Goal: Information Seeking & Learning: Learn about a topic

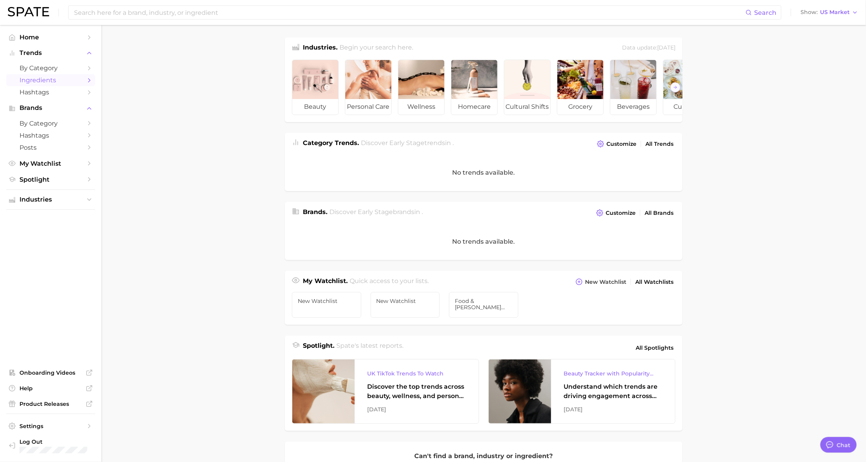
scroll to position [72, 0]
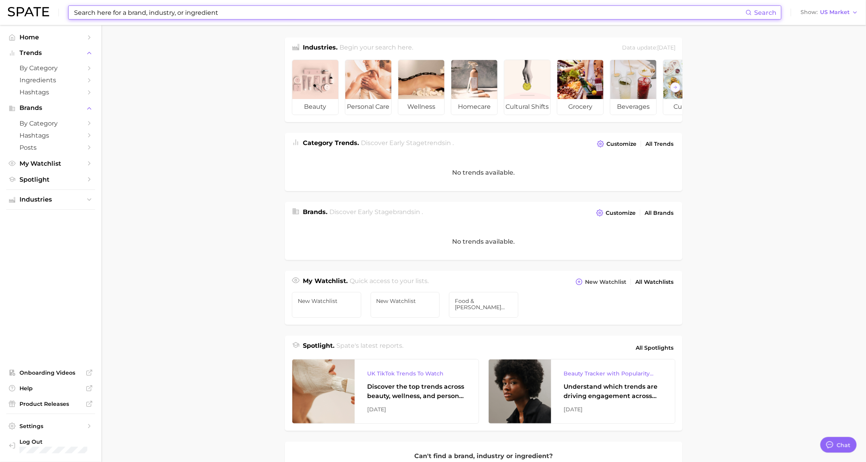
click at [145, 15] on input at bounding box center [409, 12] width 672 height 13
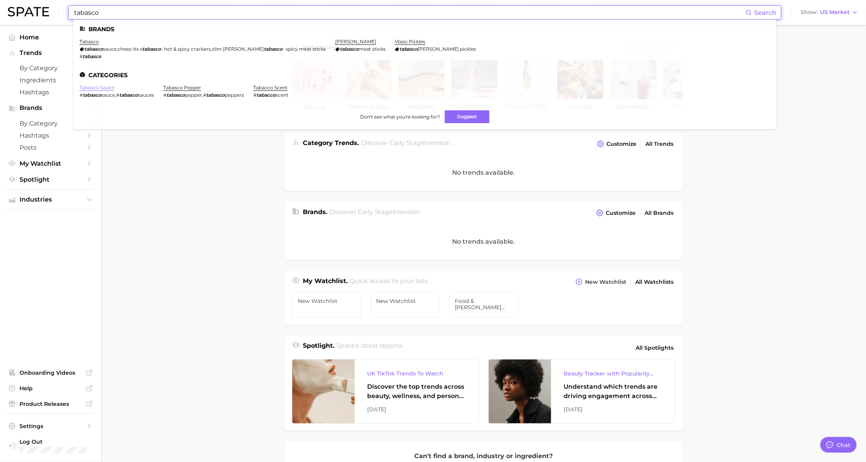
type input "tabasco"
click at [114, 88] on link "tabasco sauce" at bounding box center [96, 88] width 35 height 6
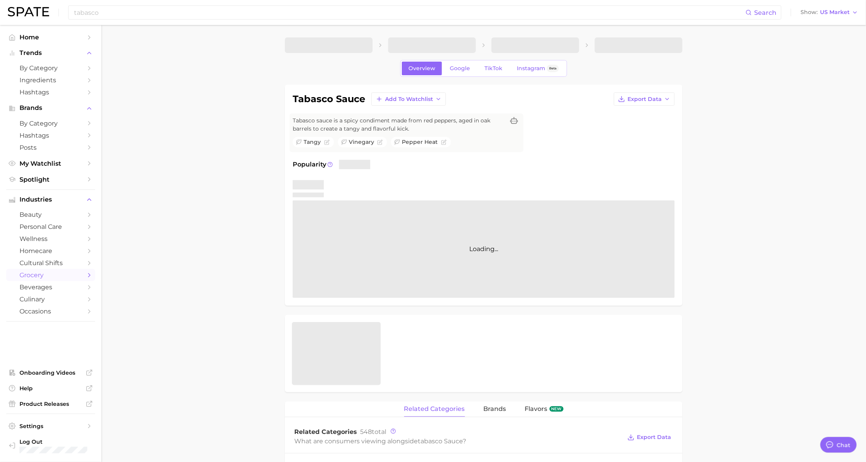
type textarea "x"
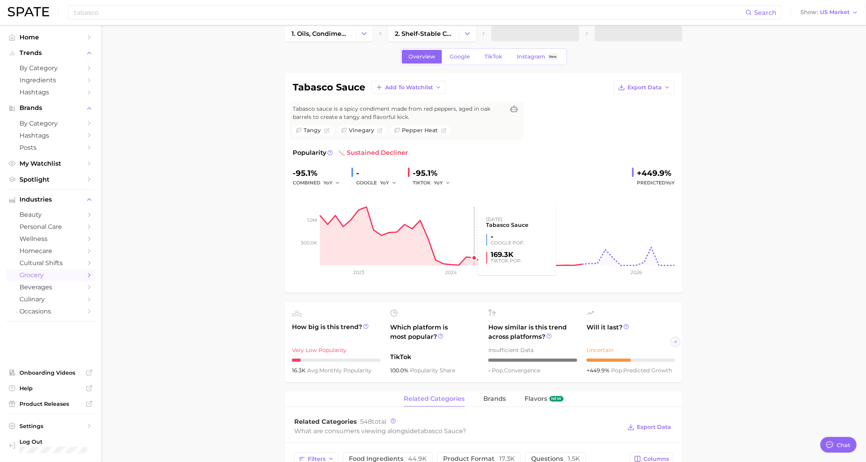
scroll to position [12, 0]
click at [483, 63] on link "TikTok" at bounding box center [493, 56] width 31 height 14
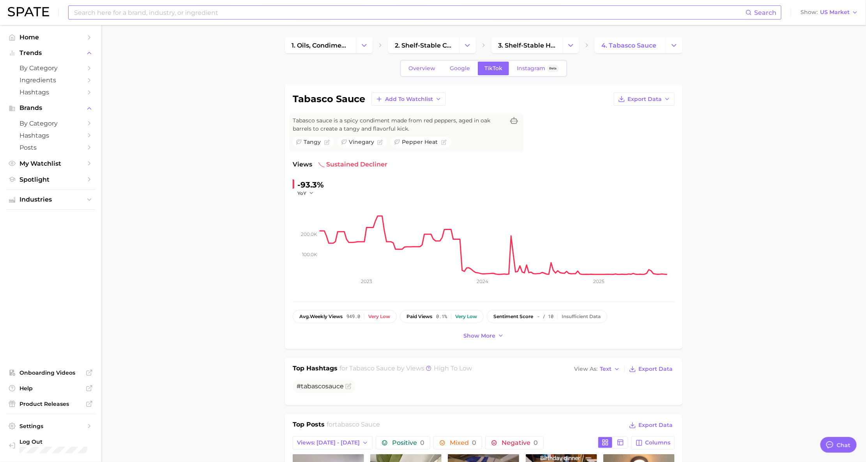
click at [165, 12] on input at bounding box center [409, 12] width 672 height 13
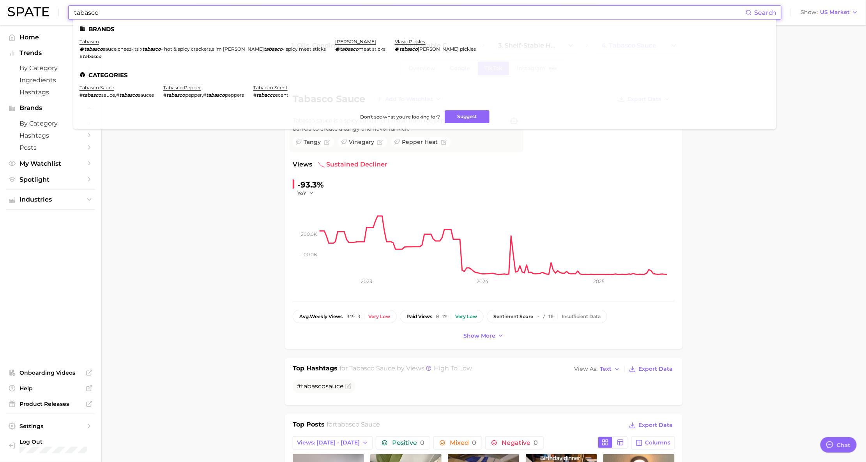
type input "tabasco"
click at [122, 39] on li "tabasco tabasco sauce , cheez-its x tabasco - hot & spicy crackers , slim jim x…" at bounding box center [202, 49] width 246 height 21
click at [108, 44] on li "tabasco tabasco sauce , cheez-its x tabasco - hot & spicy crackers , slim jim x…" at bounding box center [202, 49] width 246 height 21
click at [99, 42] on link "tabasco" at bounding box center [88, 42] width 19 height 6
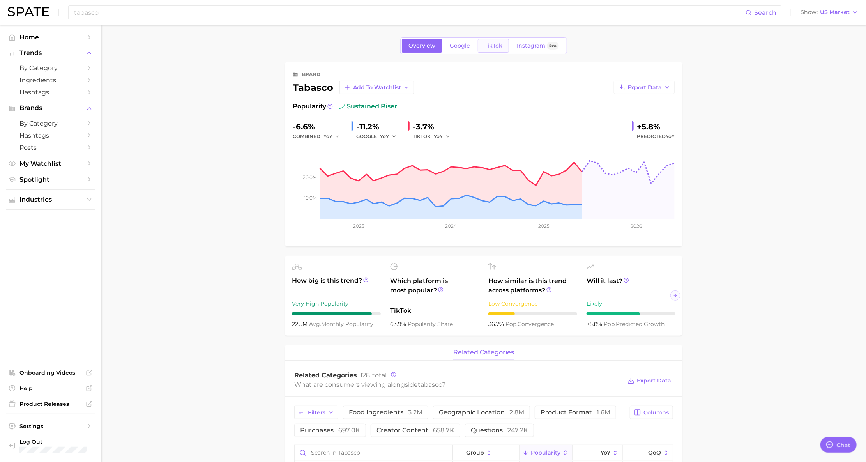
click at [494, 49] on span "TikTok" at bounding box center [493, 45] width 18 height 7
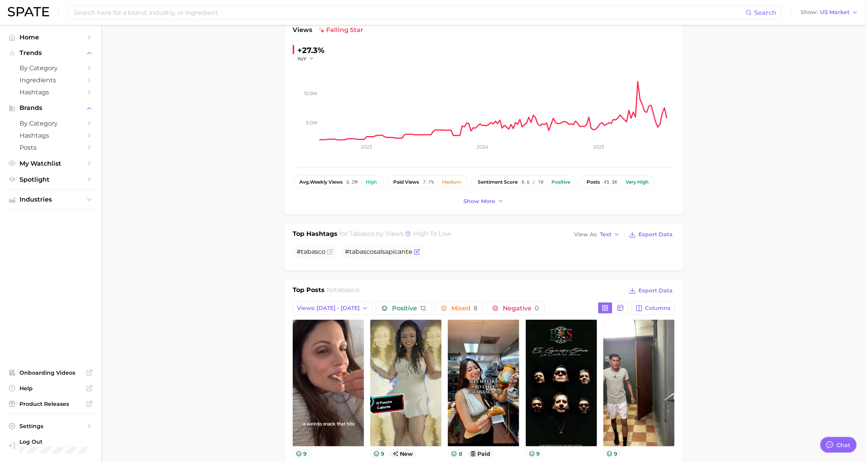
scroll to position [83, 0]
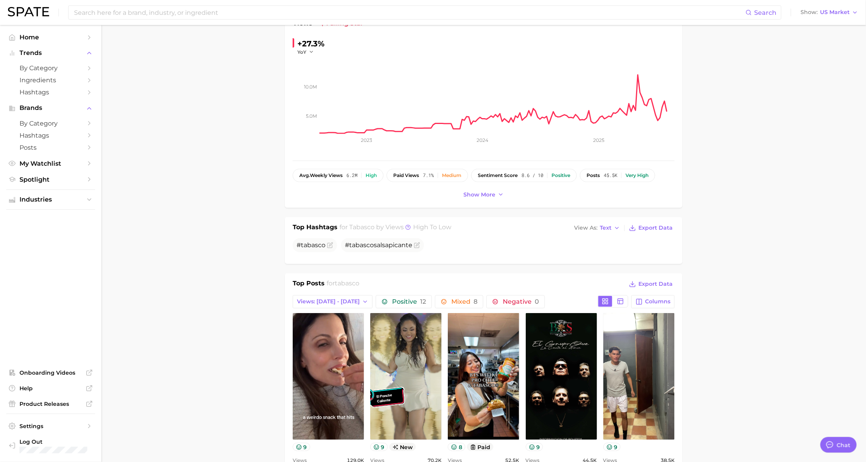
click at [360, 231] on span "tabasco" at bounding box center [362, 226] width 25 height 7
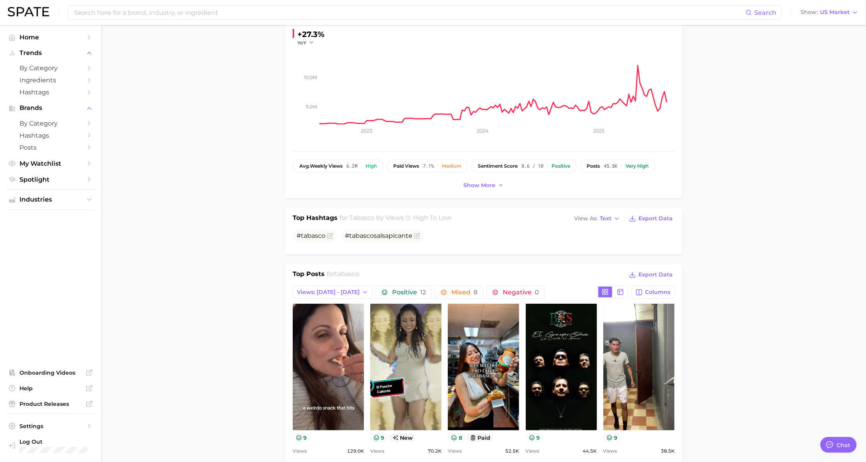
click at [406, 221] on icon at bounding box center [407, 217] width 5 height 5
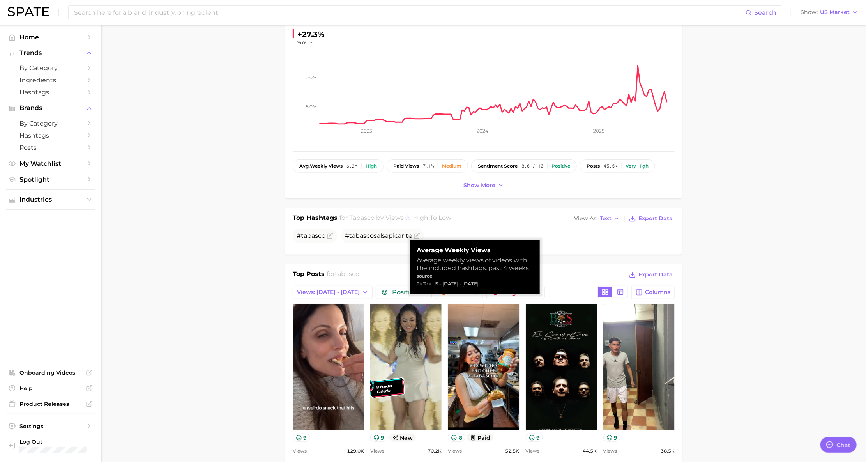
click at [406, 221] on icon at bounding box center [407, 217] width 5 height 5
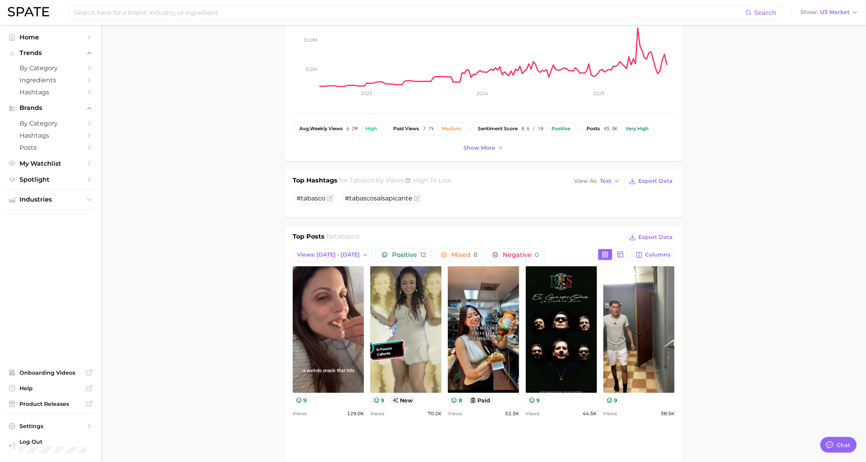
scroll to position [136, 0]
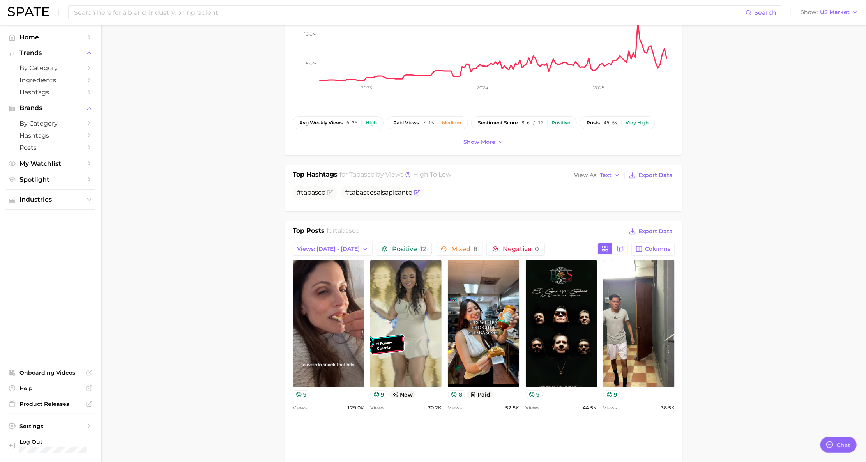
click at [393, 200] on span "# tabasco salsapicante" at bounding box center [382, 192] width 83 height 14
click at [390, 196] on span "# tabasco salsapicante" at bounding box center [378, 192] width 67 height 7
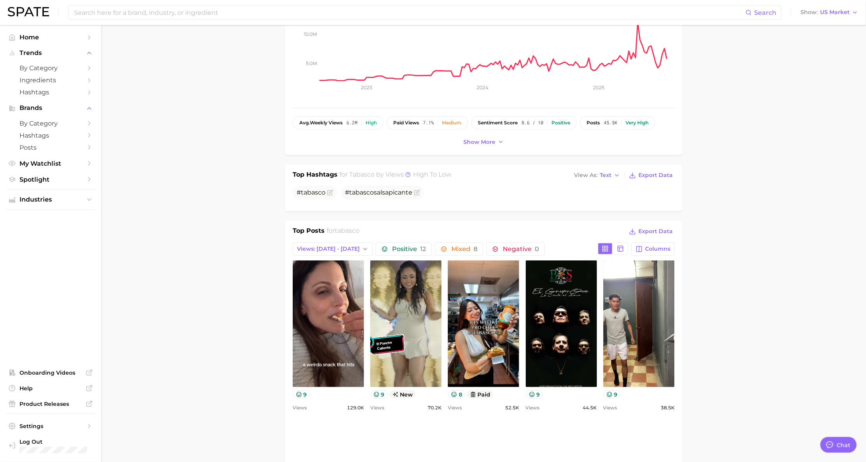
click at [427, 200] on ul "# tabasco # tabasco salsapicante" at bounding box center [484, 192] width 382 height 14
click at [413, 196] on span at bounding box center [416, 192] width 8 height 6
click at [416, 196] on icon "Flag as miscategorized or irrelevant" at bounding box center [417, 192] width 6 height 6
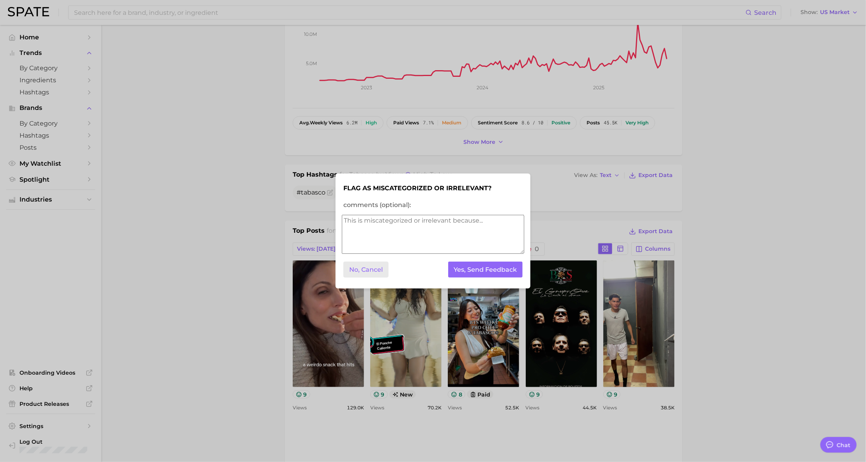
click at [365, 270] on button "No, Cancel" at bounding box center [365, 269] width 45 height 16
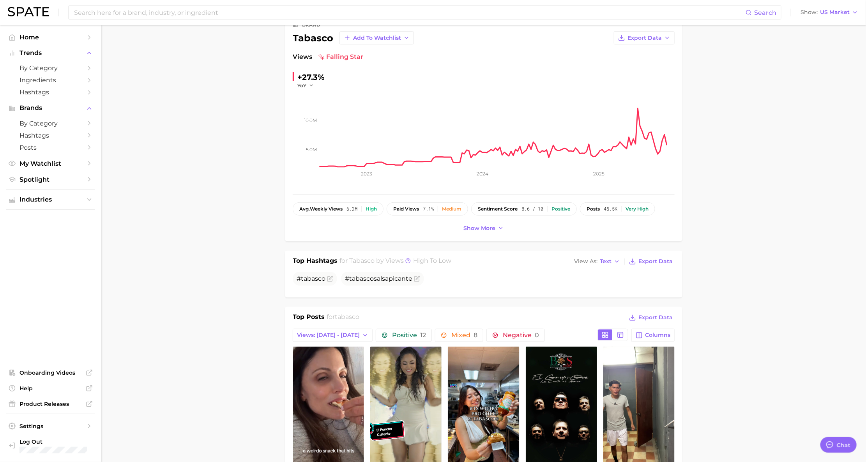
scroll to position [43, 0]
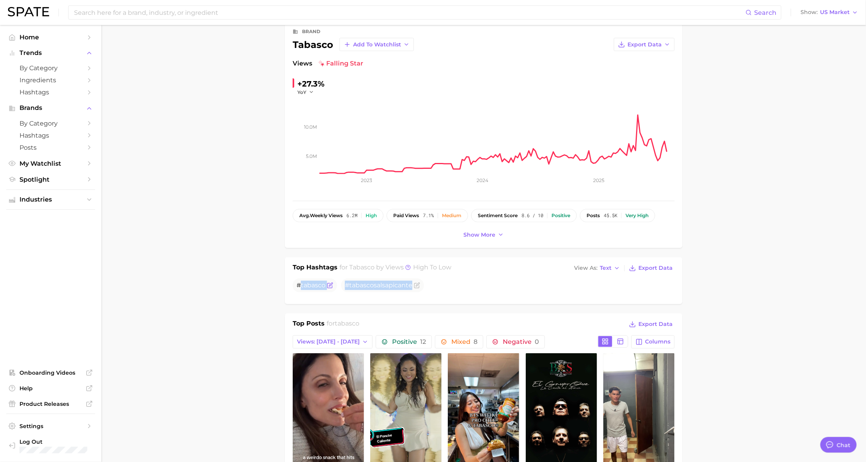
drag, startPoint x: 440, startPoint y: 305, endPoint x: 302, endPoint y: 307, distance: 138.3
click at [302, 292] on ul "# tabasco # tabasco salsapicante" at bounding box center [484, 285] width 382 height 14
click at [349, 304] on div "Top Hashtags for tabasco by Views high to low View As Text Export Data # tabasc…" at bounding box center [483, 280] width 397 height 47
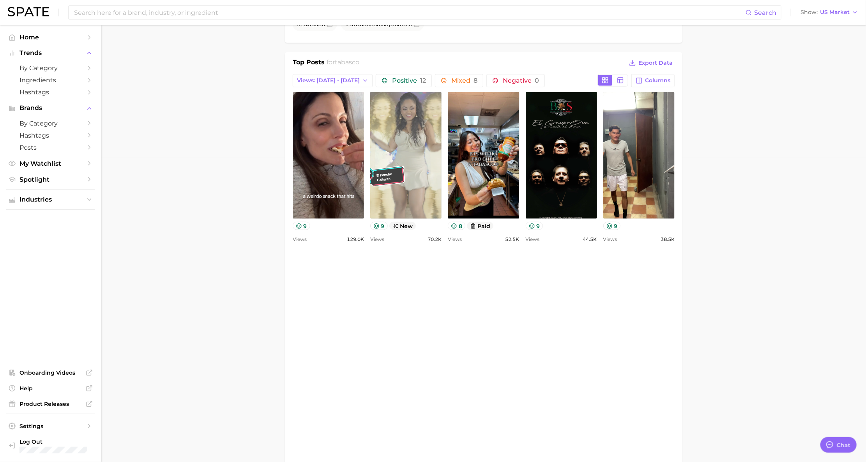
scroll to position [306, 0]
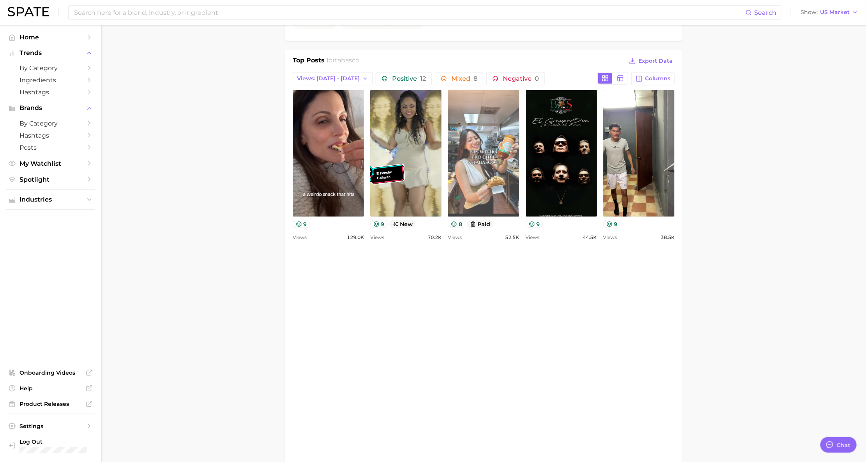
click at [519, 217] on link "view post on TikTok" at bounding box center [483, 153] width 71 height 127
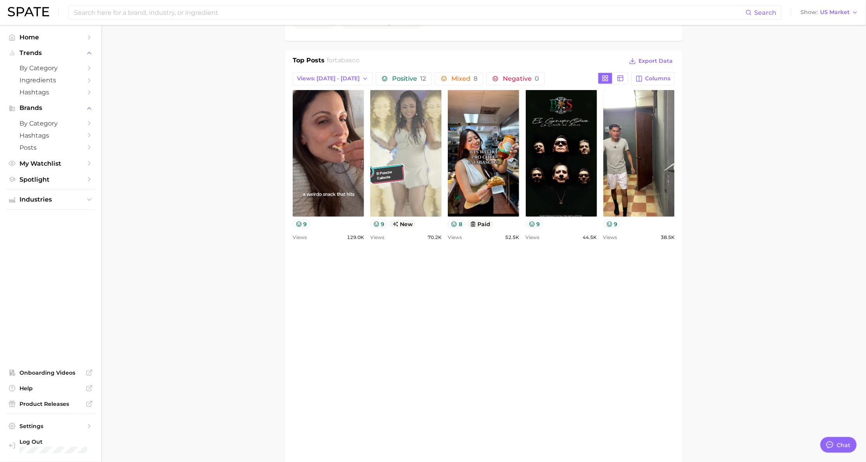
click at [421, 217] on link "view post on TikTok" at bounding box center [405, 153] width 71 height 127
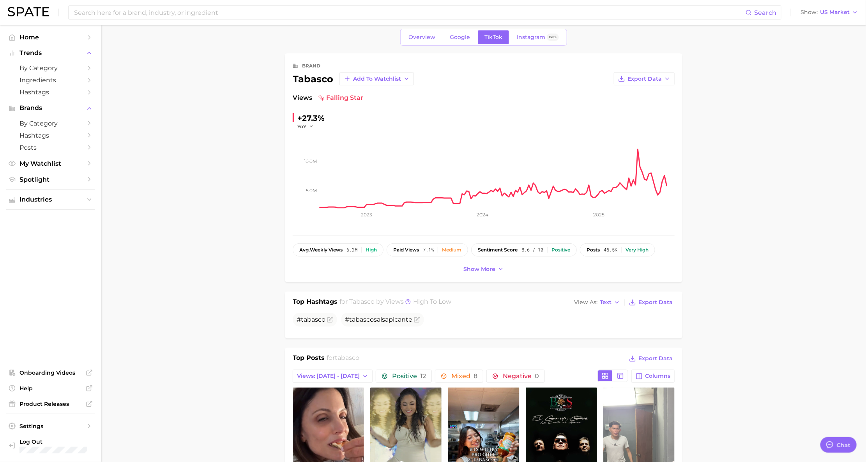
scroll to position [0, 0]
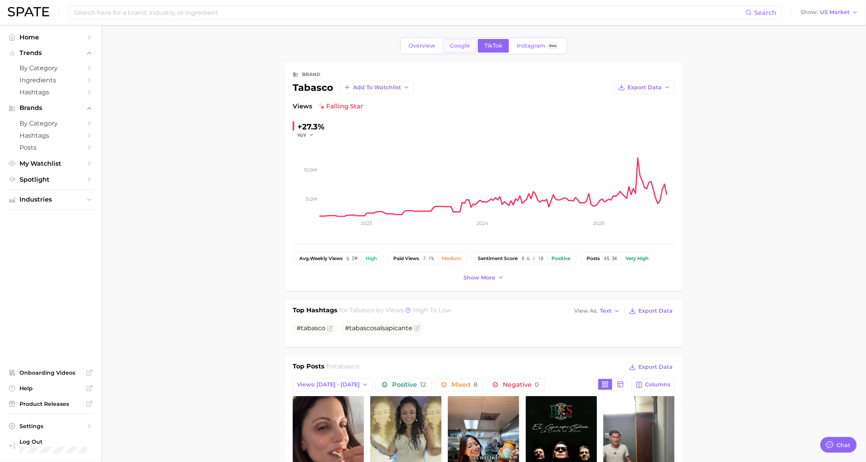
click at [446, 53] on link "Google" at bounding box center [460, 46] width 34 height 14
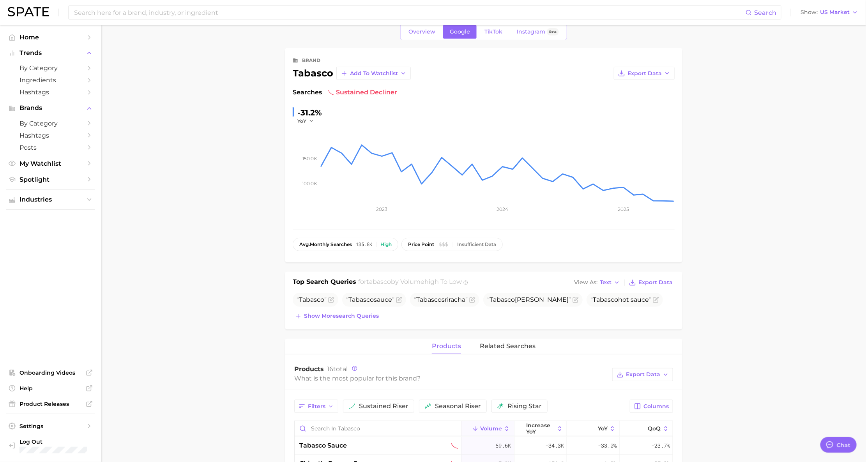
scroll to position [13, 0]
click at [313, 98] on span "Searches" at bounding box center [307, 93] width 29 height 9
click at [501, 36] on span "TikTok" at bounding box center [493, 33] width 18 height 7
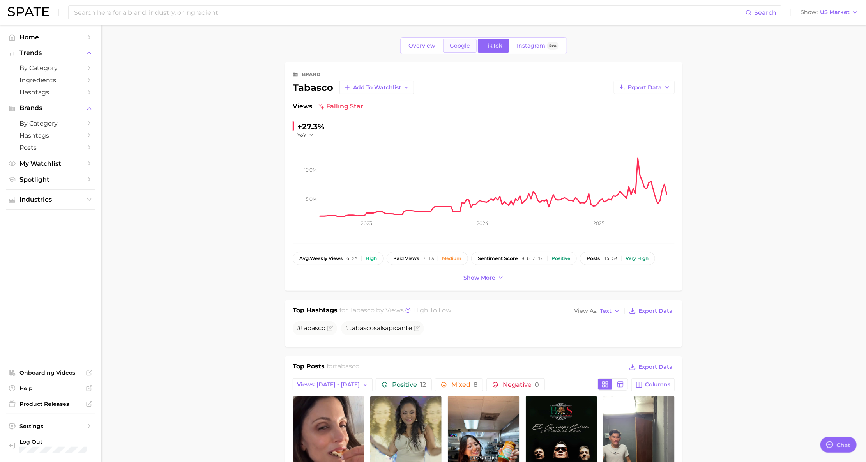
drag, startPoint x: 467, startPoint y: 47, endPoint x: 463, endPoint y: 49, distance: 4.4
click at [463, 49] on span "Google" at bounding box center [460, 45] width 20 height 7
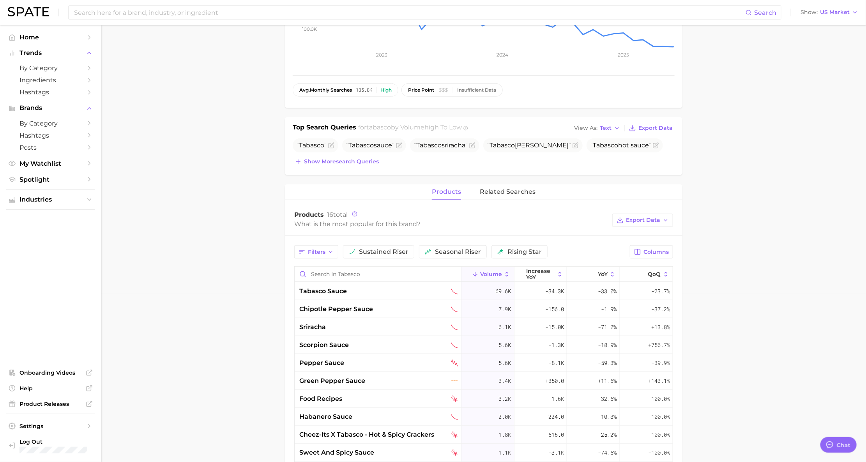
scroll to position [193, 0]
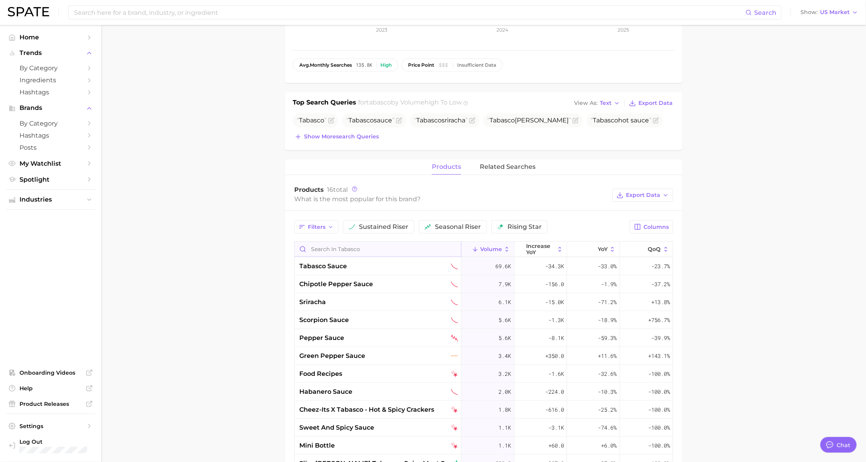
click at [376, 256] on input "Search in tabasco" at bounding box center [378, 249] width 166 height 15
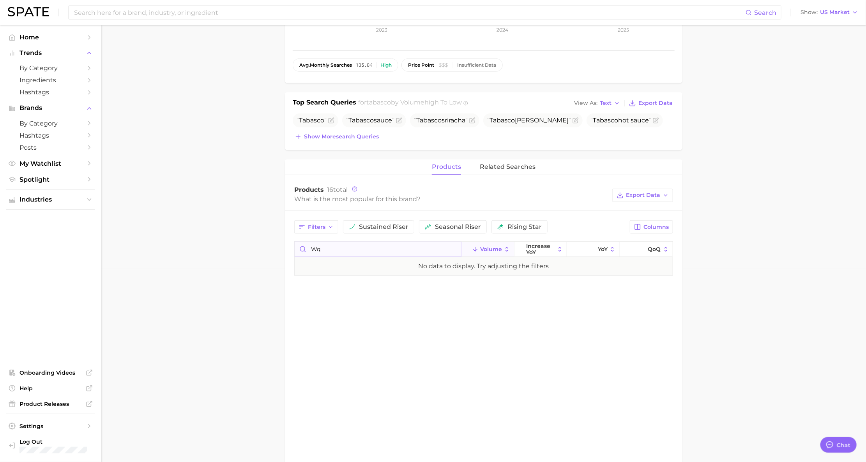
type input "w"
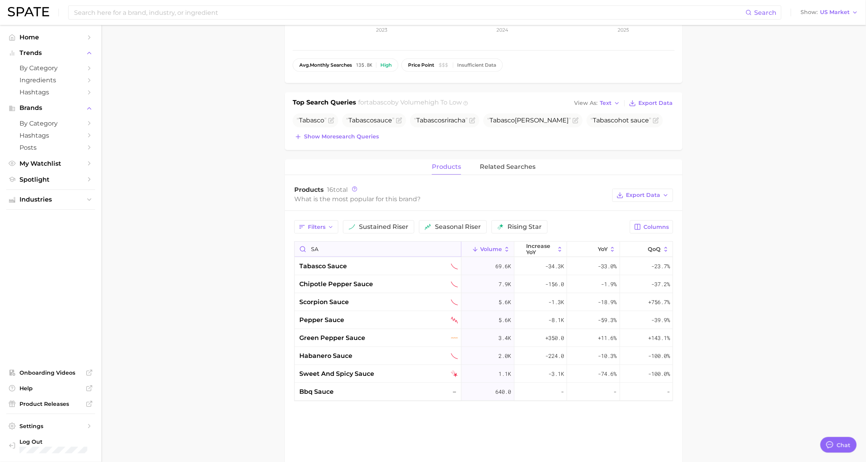
type input "s"
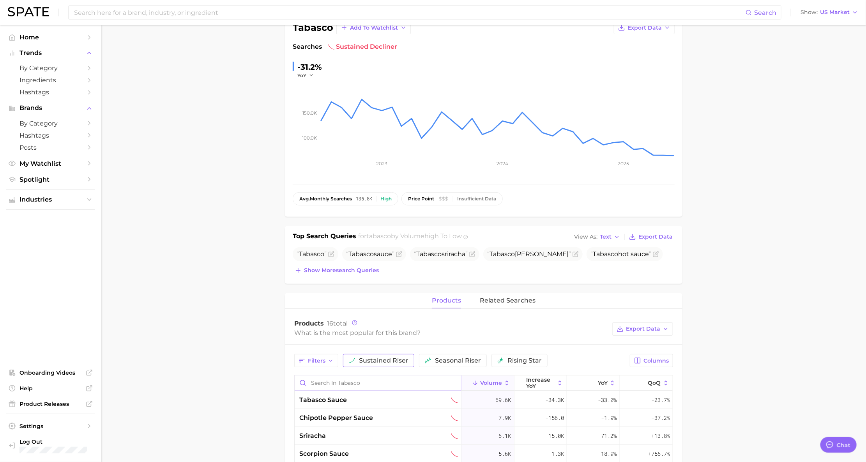
scroll to position [0, 0]
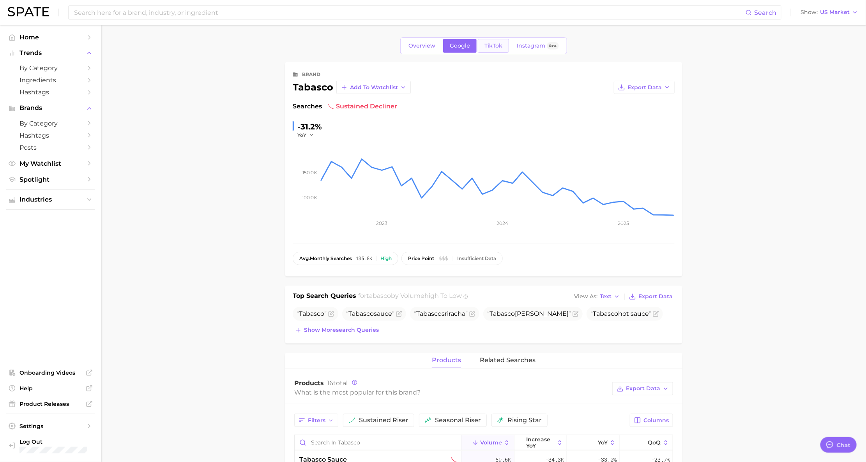
click at [502, 48] on span "TikTok" at bounding box center [493, 45] width 18 height 7
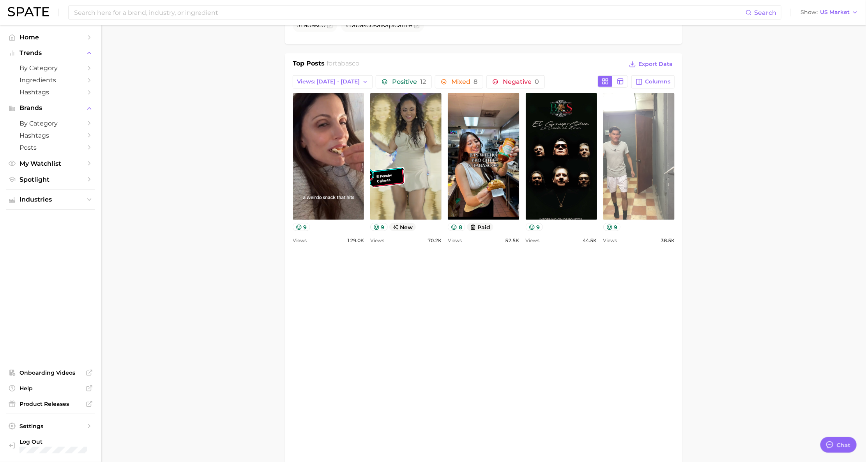
scroll to position [201, 0]
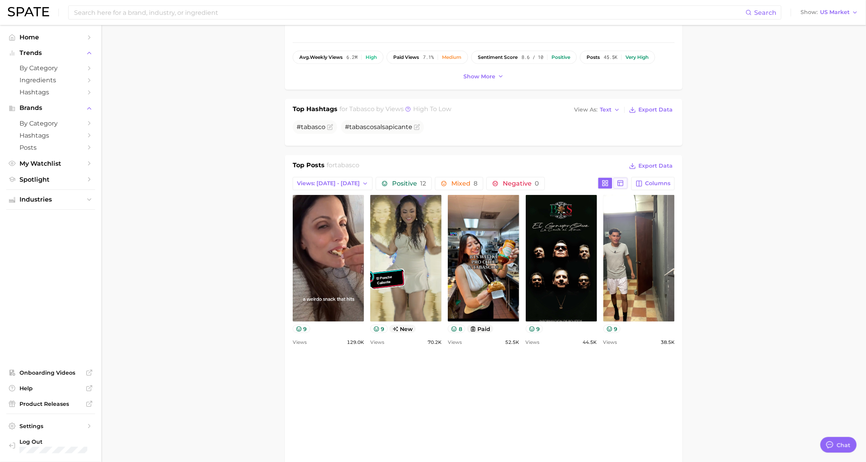
click at [623, 189] on button at bounding box center [620, 183] width 14 height 11
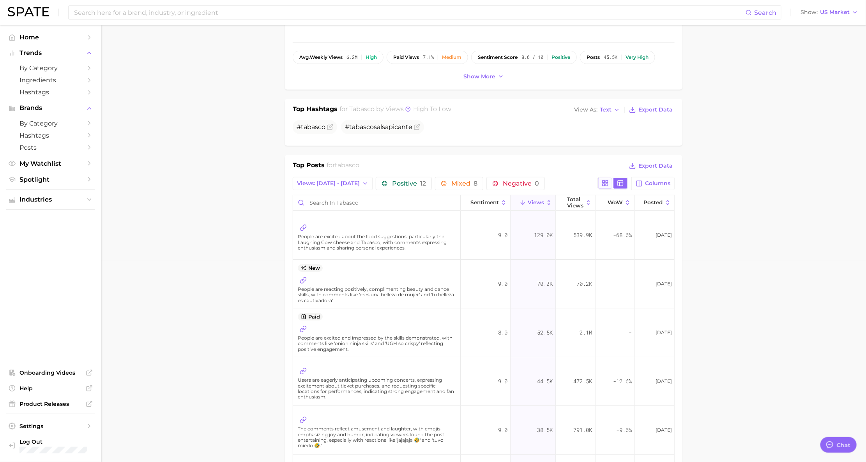
click at [606, 189] on button at bounding box center [605, 183] width 14 height 11
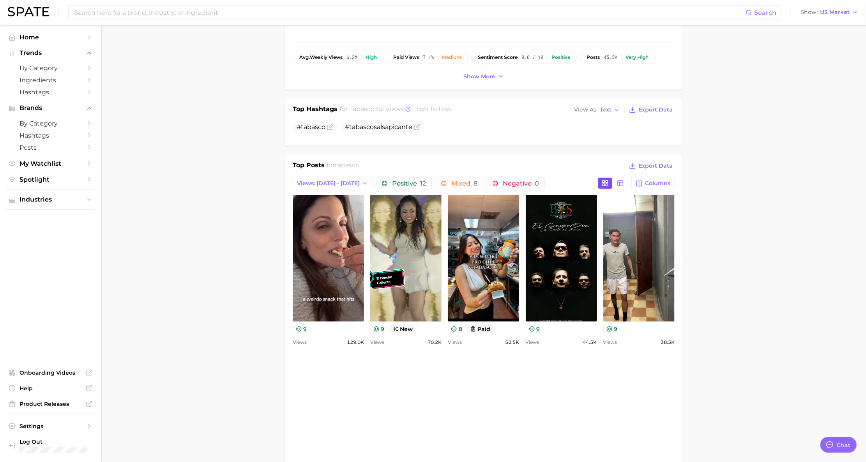
scroll to position [0, 0]
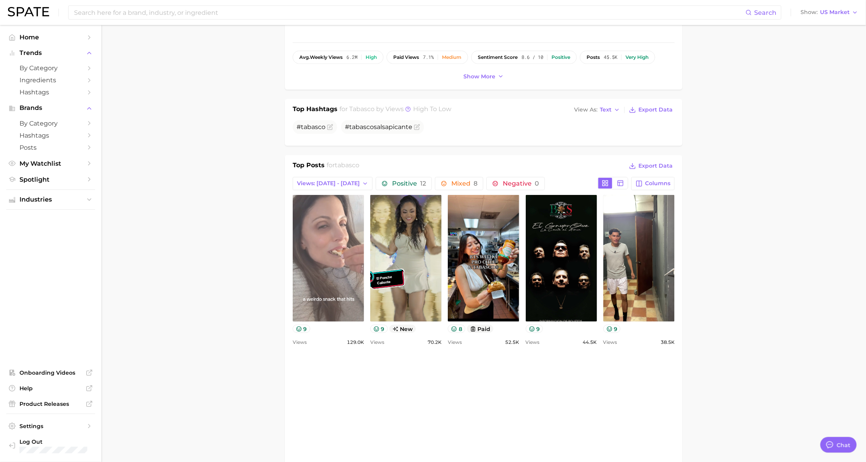
click at [364, 265] on link "view post on TikTok" at bounding box center [328, 258] width 71 height 127
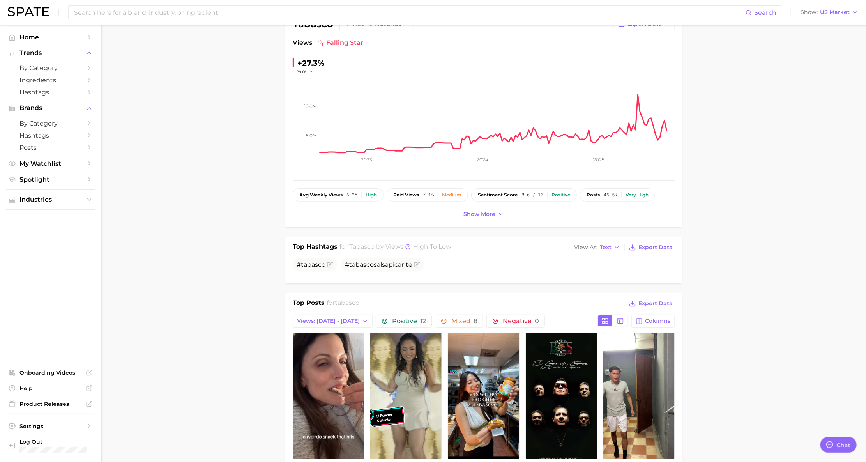
scroll to position [42, 0]
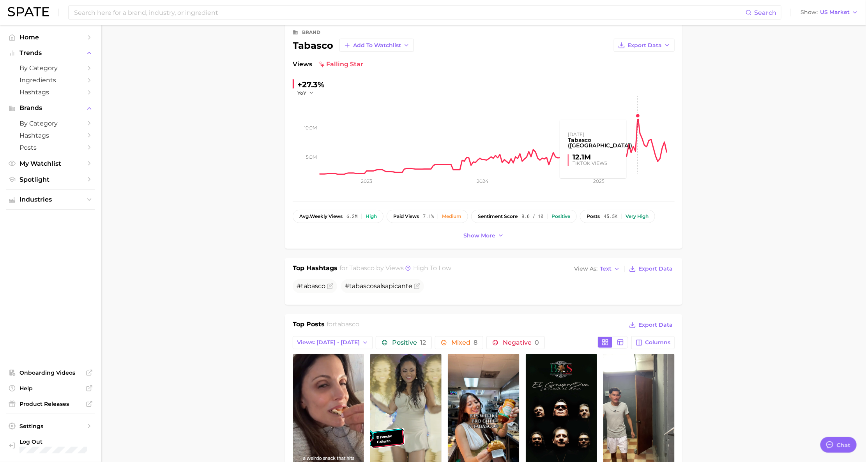
click at [638, 130] on rect at bounding box center [497, 135] width 355 height 78
click at [638, 134] on rect at bounding box center [497, 135] width 355 height 78
click at [638, 129] on rect at bounding box center [497, 135] width 355 height 78
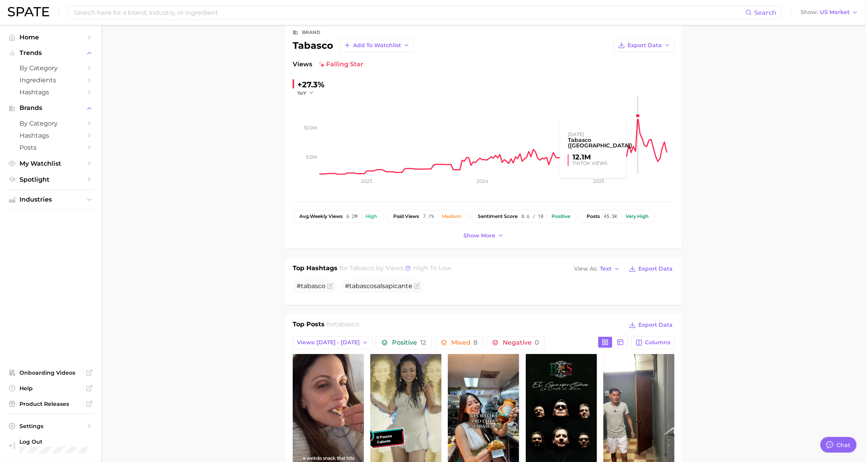
click at [638, 133] on rect at bounding box center [497, 135] width 355 height 78
click at [638, 128] on rect at bounding box center [497, 135] width 355 height 78
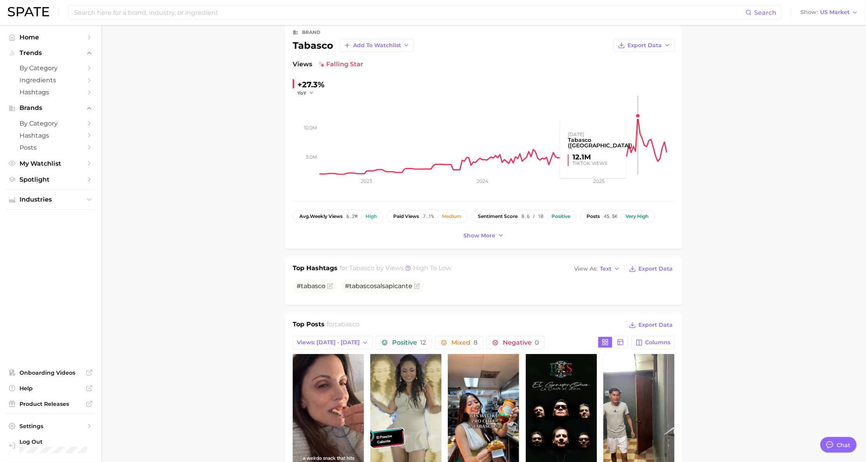
click at [637, 136] on rect at bounding box center [497, 135] width 355 height 78
click at [636, 164] on rect at bounding box center [497, 135] width 355 height 78
click at [636, 151] on rect at bounding box center [497, 135] width 355 height 78
click at [636, 146] on rect at bounding box center [497, 135] width 355 height 78
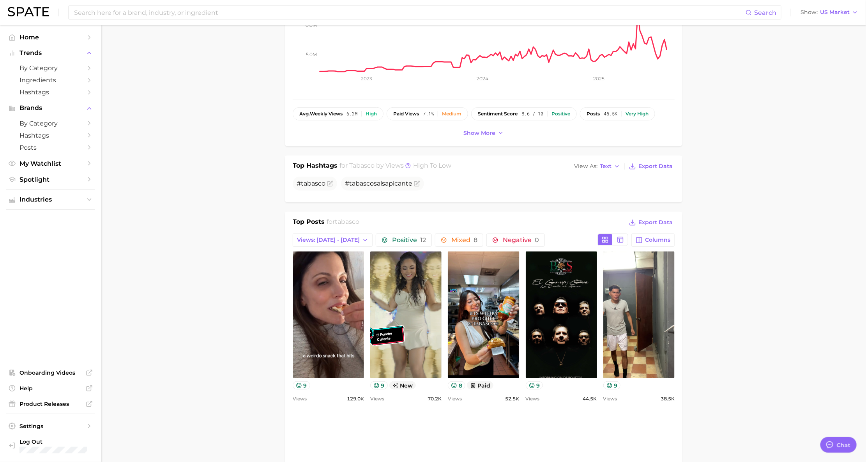
scroll to position [157, 0]
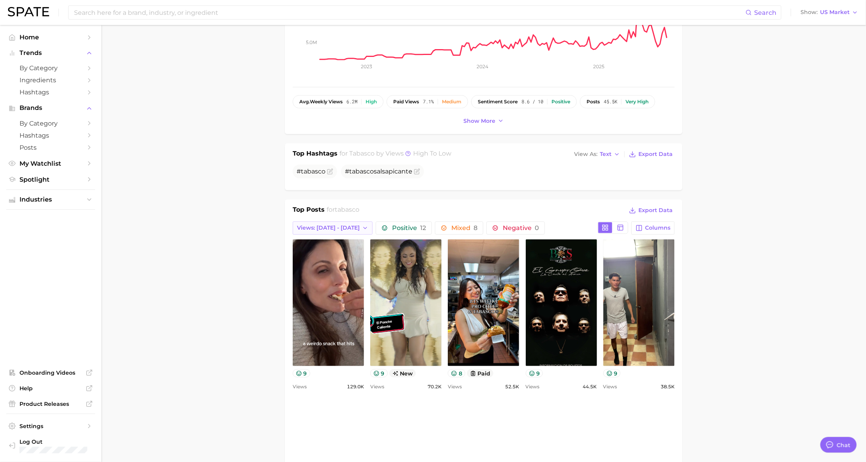
click at [338, 235] on button "Views: Jul 27 - Aug 3" at bounding box center [333, 227] width 80 height 13
click at [331, 277] on button "Total Views" at bounding box center [336, 270] width 86 height 14
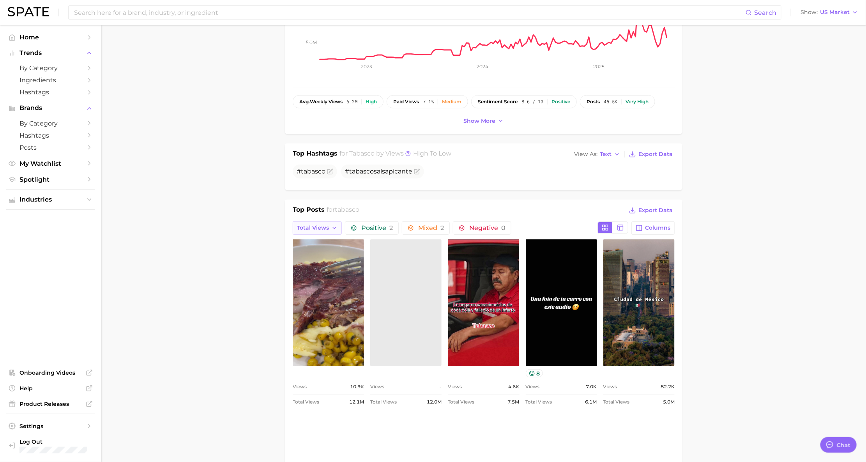
scroll to position [0, 0]
click at [337, 235] on button "Total Views" at bounding box center [317, 227] width 49 height 13
click at [337, 263] on button "Views: Jul 20 - 27" at bounding box center [336, 256] width 86 height 14
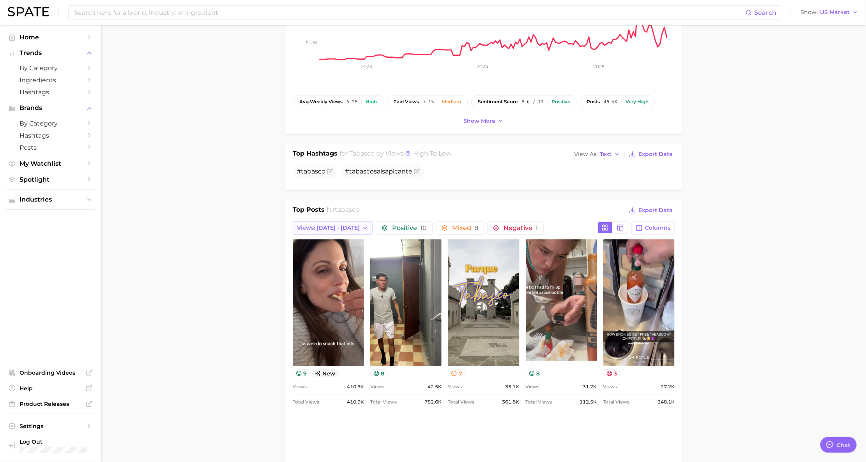
click at [334, 231] on span "Views: Jul 20 - 27" at bounding box center [328, 227] width 63 height 7
click at [332, 245] on span "Views: Jul 27 - Aug 3" at bounding box center [328, 242] width 63 height 7
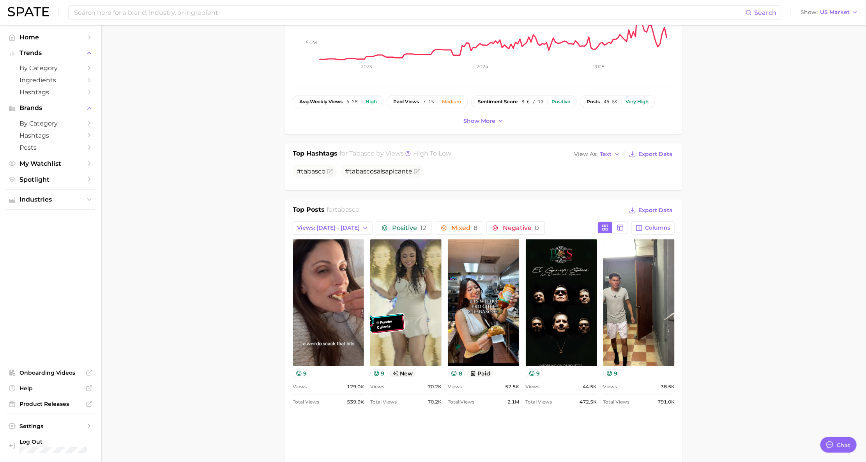
click at [332, 235] on div "Views: Jul 27 - Aug 3 Positive 12 Mixed 8 Negative 0 Columns" at bounding box center [484, 227] width 382 height 13
click at [332, 235] on button "Views: Jul 27 - Aug 3" at bounding box center [333, 227] width 80 height 13
click at [332, 263] on div "Views: Jul 20 - 27" at bounding box center [336, 256] width 86 height 14
click at [332, 263] on button "Views: Jul 20 - 27" at bounding box center [336, 256] width 86 height 14
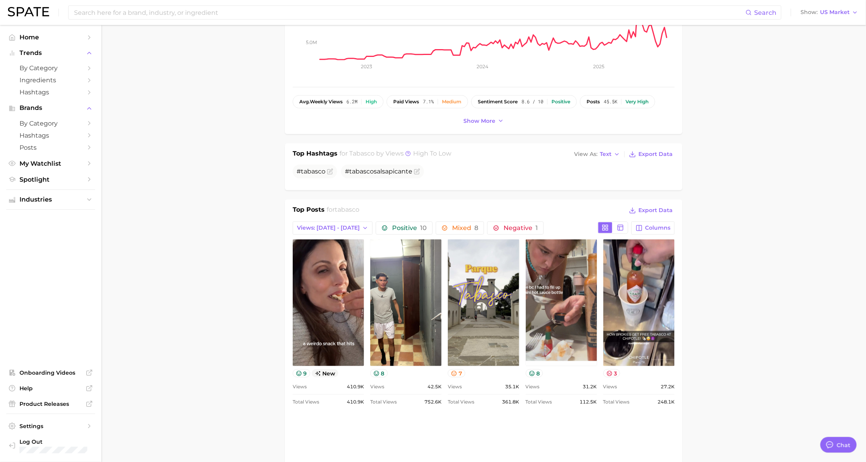
click at [338, 235] on div "Views: Jul 20 - 27 Positive 10 Mixed 8 Negative 1 Columns" at bounding box center [484, 227] width 382 height 13
click at [338, 231] on span "Views: Jul 20 - 27" at bounding box center [328, 227] width 63 height 7
click at [338, 277] on button "Total Views" at bounding box center [336, 270] width 86 height 14
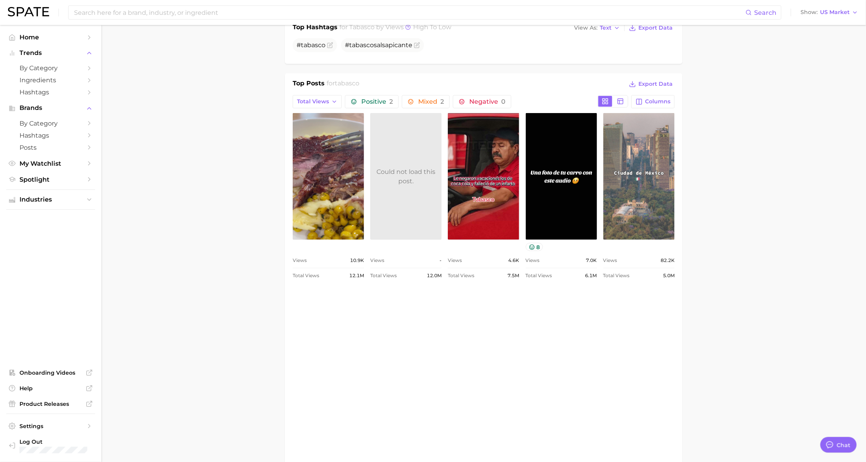
scroll to position [271, 0]
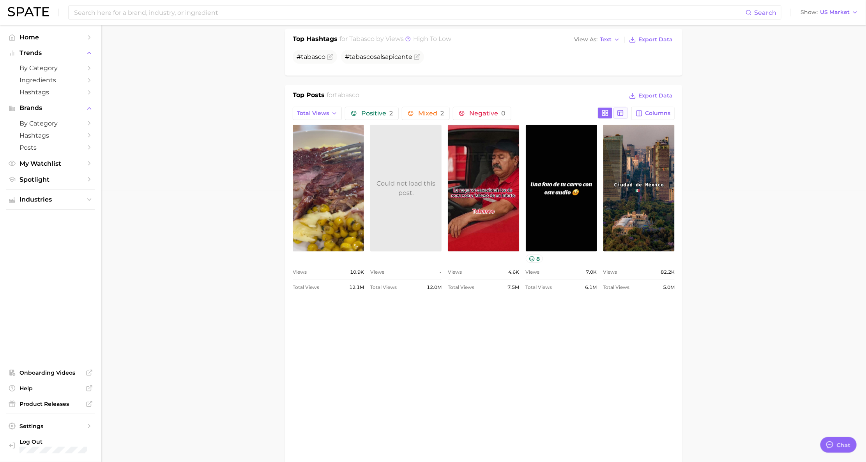
click at [623, 118] on button at bounding box center [620, 113] width 14 height 11
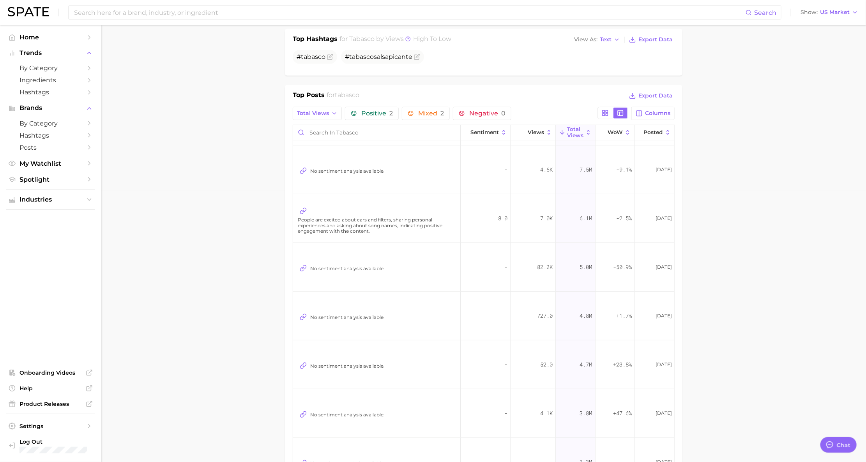
scroll to position [0, 0]
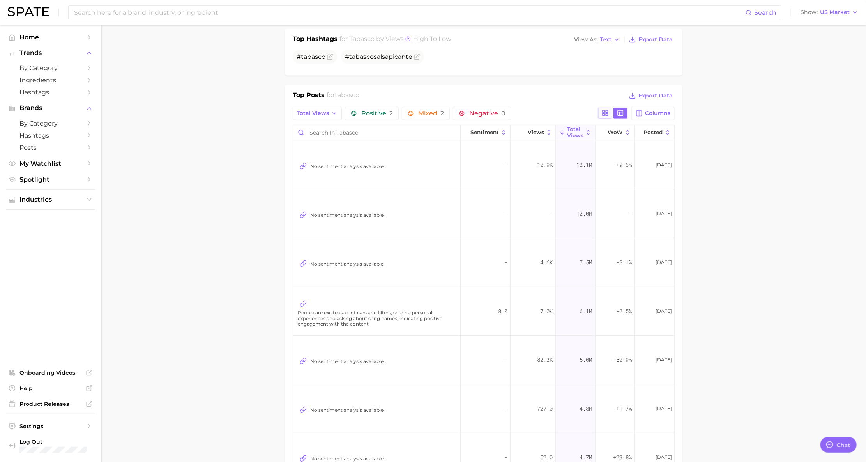
click at [602, 117] on icon at bounding box center [605, 112] width 7 height 7
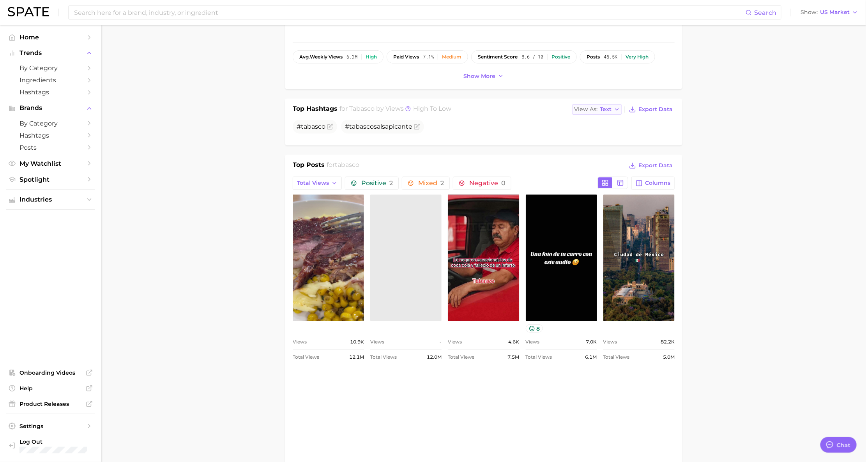
click at [605, 111] on span "Text" at bounding box center [606, 109] width 12 height 4
click at [599, 139] on span "Table" at bounding box center [592, 136] width 15 height 7
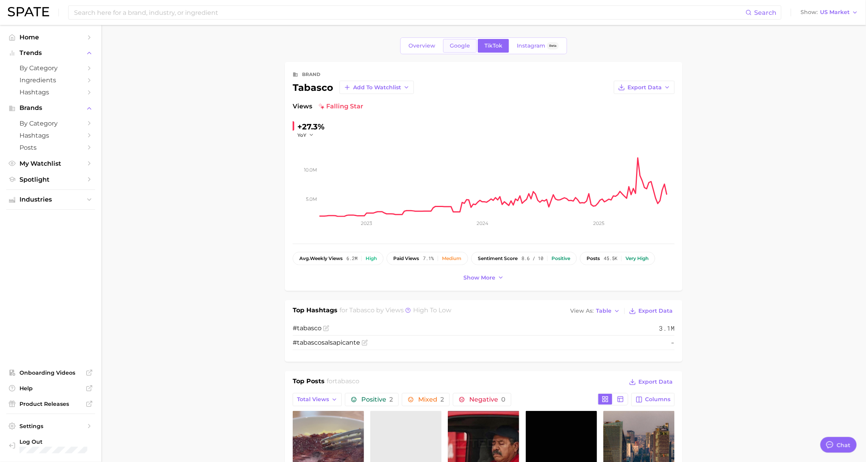
click at [451, 53] on link "Google" at bounding box center [460, 46] width 34 height 14
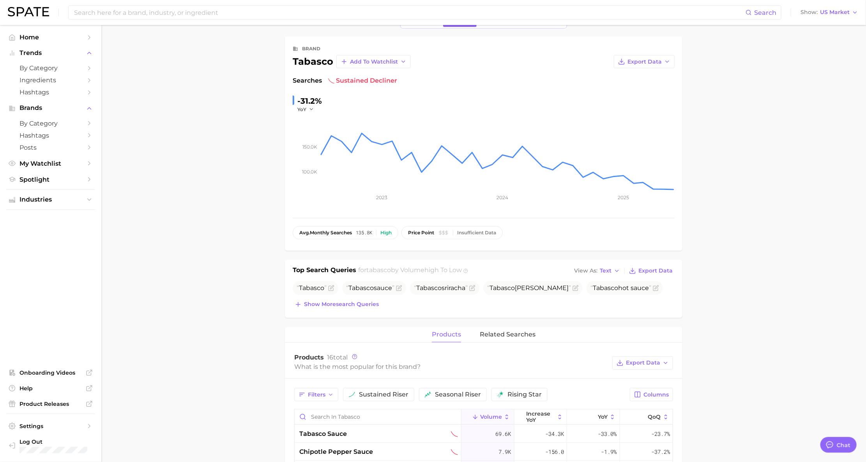
scroll to position [26, 0]
click at [672, 190] on rect at bounding box center [497, 151] width 355 height 78
click at [664, 190] on rect at bounding box center [497, 151] width 355 height 78
click at [311, 107] on div "-31.2%" at bounding box center [309, 100] width 25 height 12
click at [311, 111] on icon "button" at bounding box center [311, 108] width 5 height 5
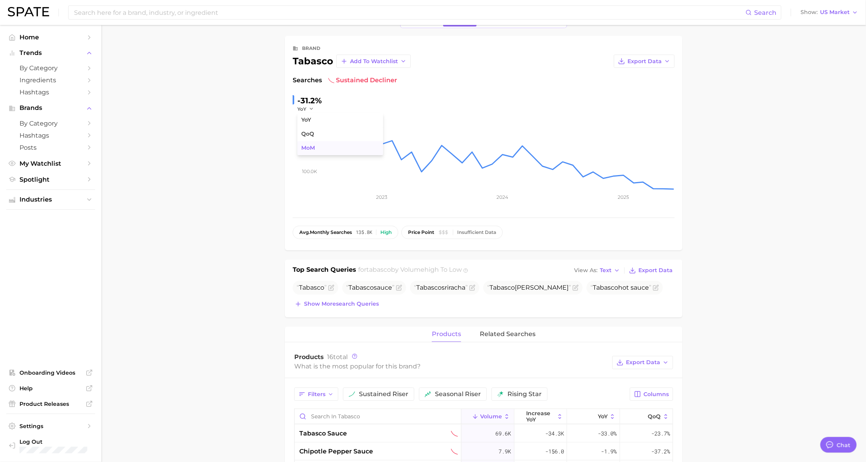
click at [317, 155] on button "MoM" at bounding box center [340, 148] width 86 height 14
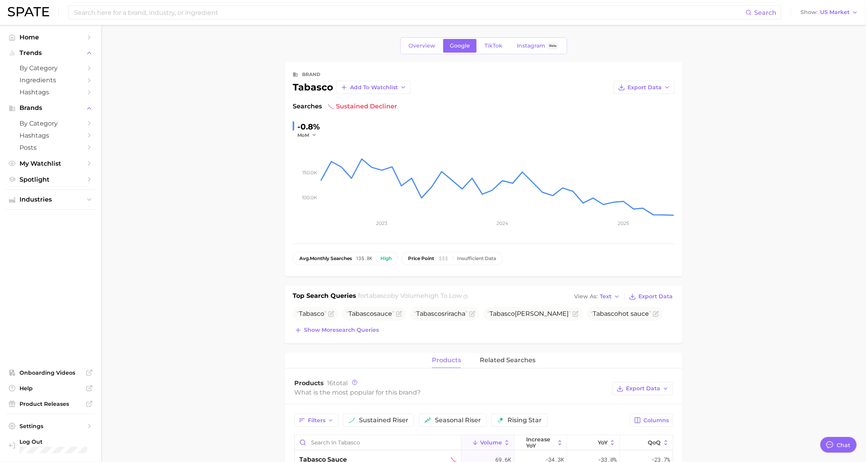
scroll to position [0, 0]
click at [248, 14] on input at bounding box center [409, 12] width 672 height 13
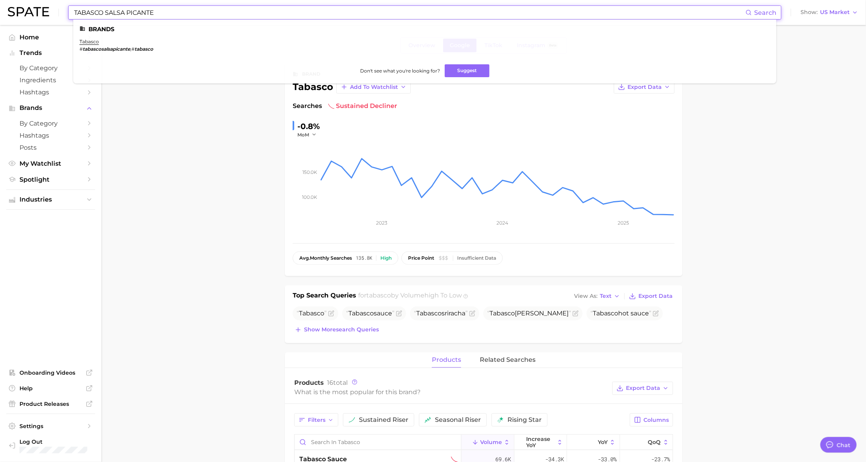
type input "TABASCO SALSA PICANTE"
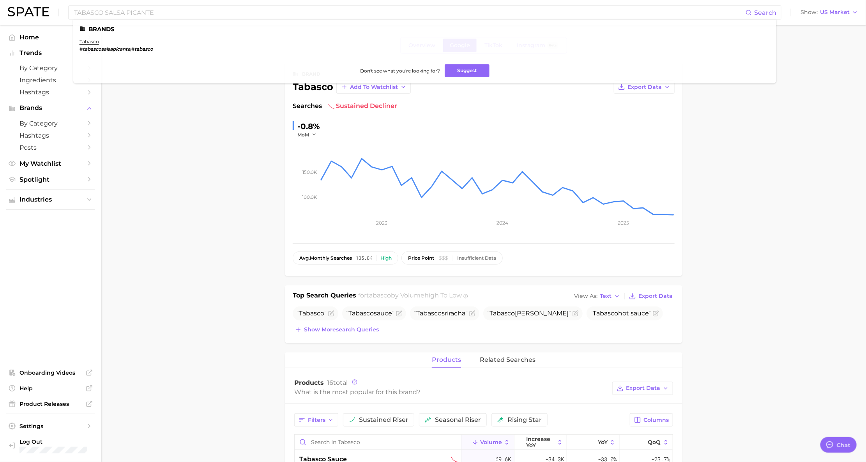
click at [171, 145] on main "Overview Google TikTok Instagram Beta brand tabasco Add to Watchlist Export Dat…" at bounding box center [483, 414] width 765 height 779
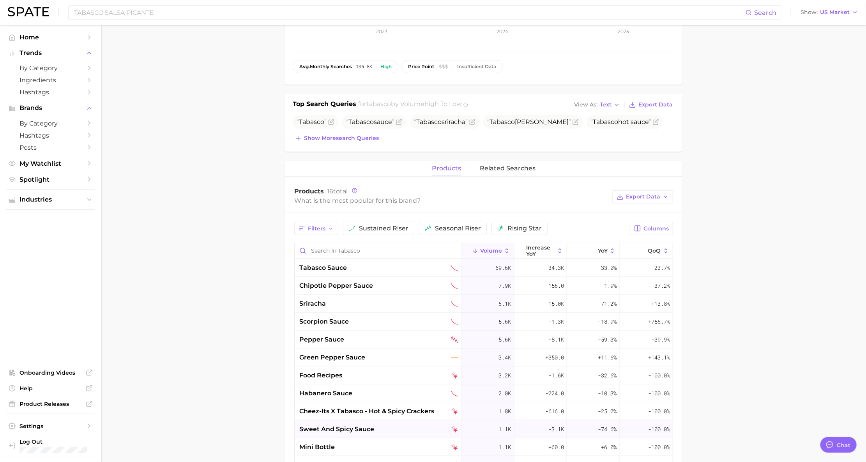
scroll to position [191, 0]
click at [340, 258] on input "Search in tabasco" at bounding box center [378, 251] width 166 height 15
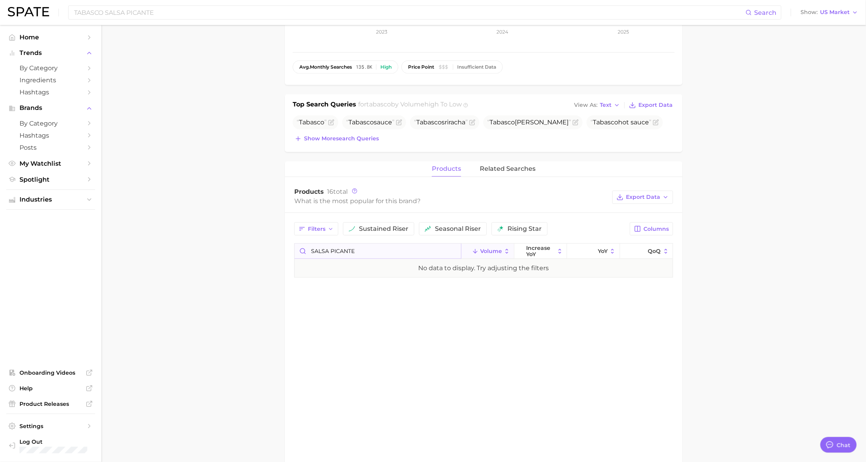
type input "SALSA PICANTE"
click at [424, 258] on input "SALSA PICANTE" at bounding box center [378, 251] width 166 height 15
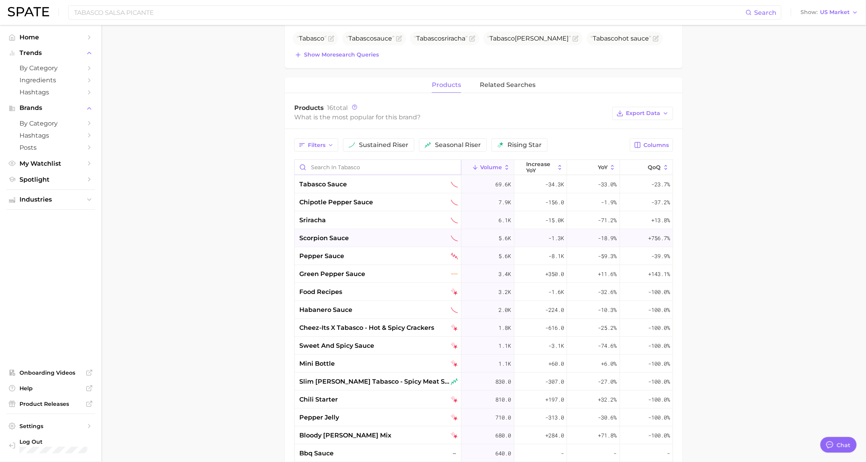
scroll to position [279, 0]
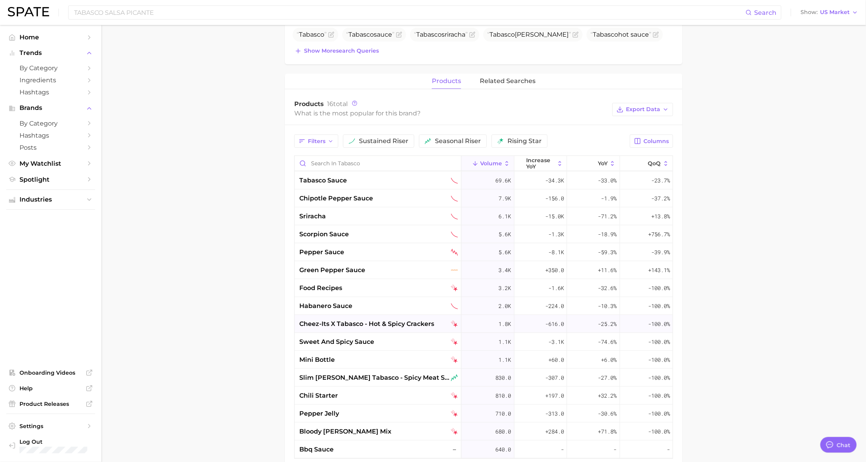
click at [365, 328] on span "cheez-its x tabasco - hot & spicy crackers" at bounding box center [366, 323] width 135 height 9
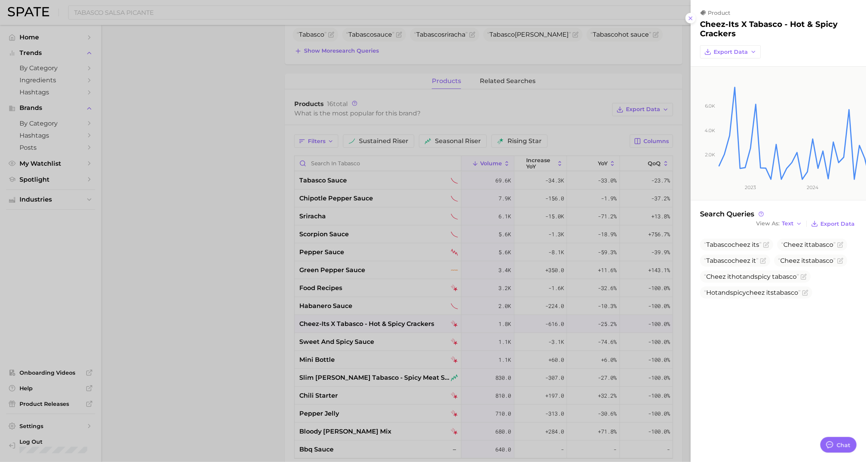
click at [235, 311] on div at bounding box center [433, 231] width 866 height 462
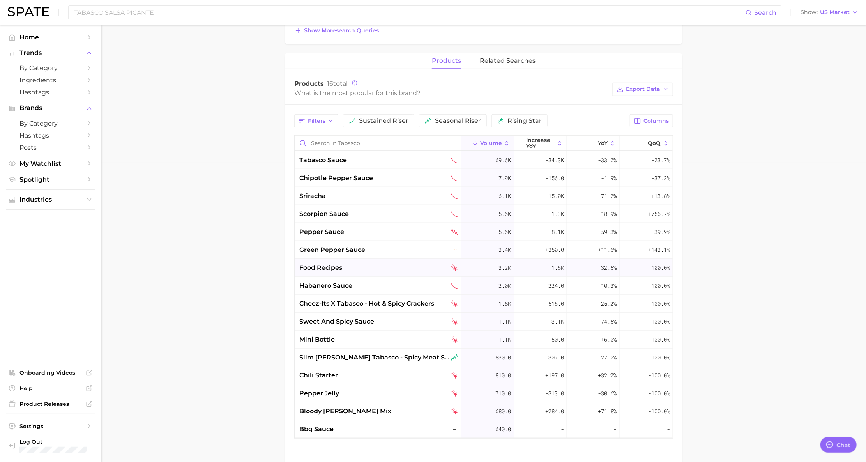
scroll to position [299, 0]
click at [364, 99] on div "What is the most popular for this brand?" at bounding box center [451, 93] width 314 height 11
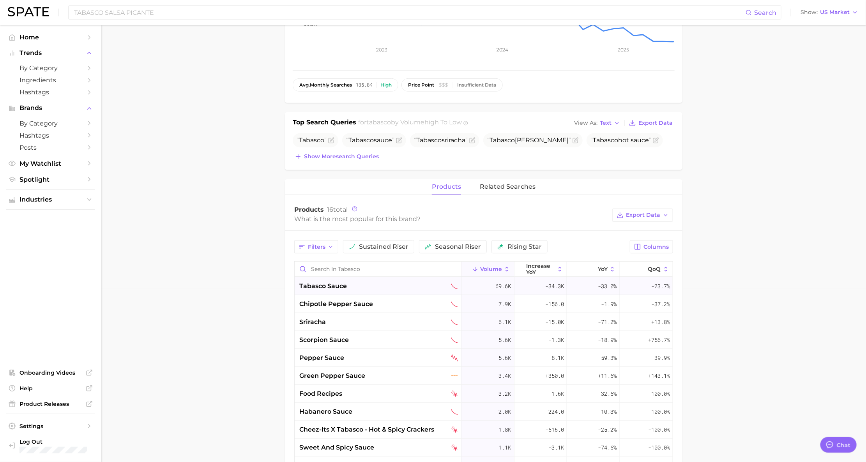
scroll to position [172, 0]
